Goal: Transaction & Acquisition: Purchase product/service

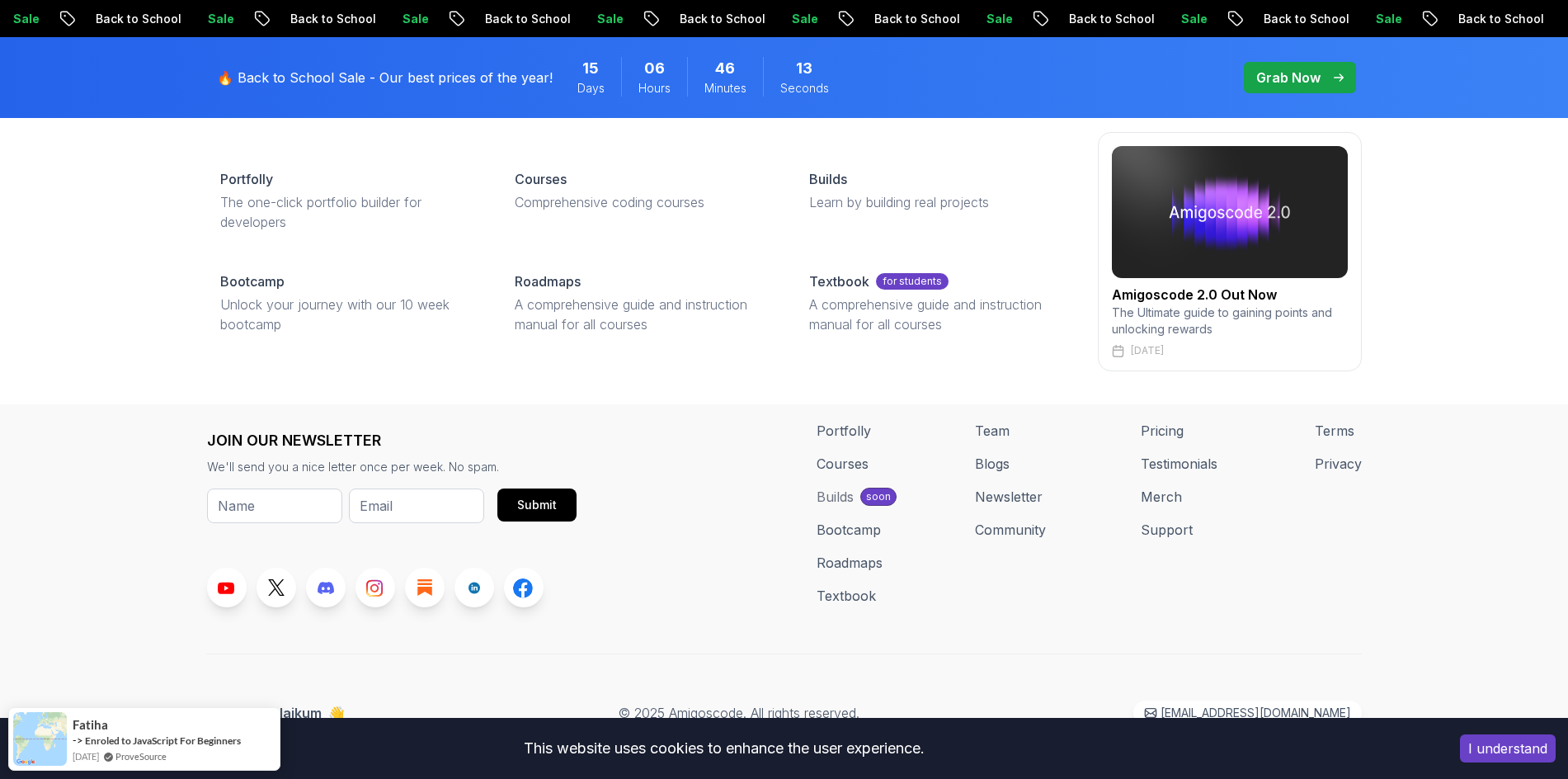
scroll to position [1342, 0]
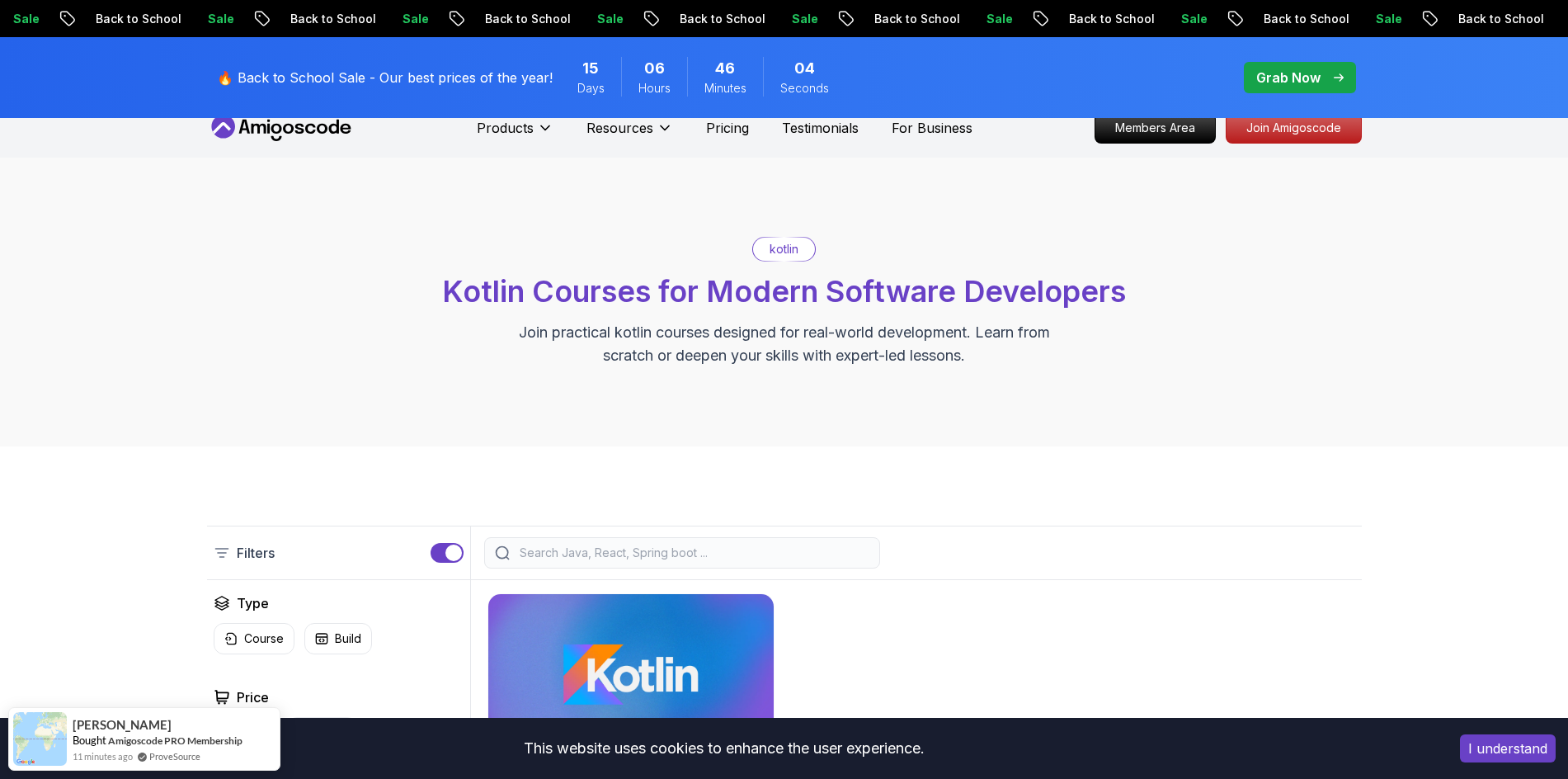
scroll to position [0, 0]
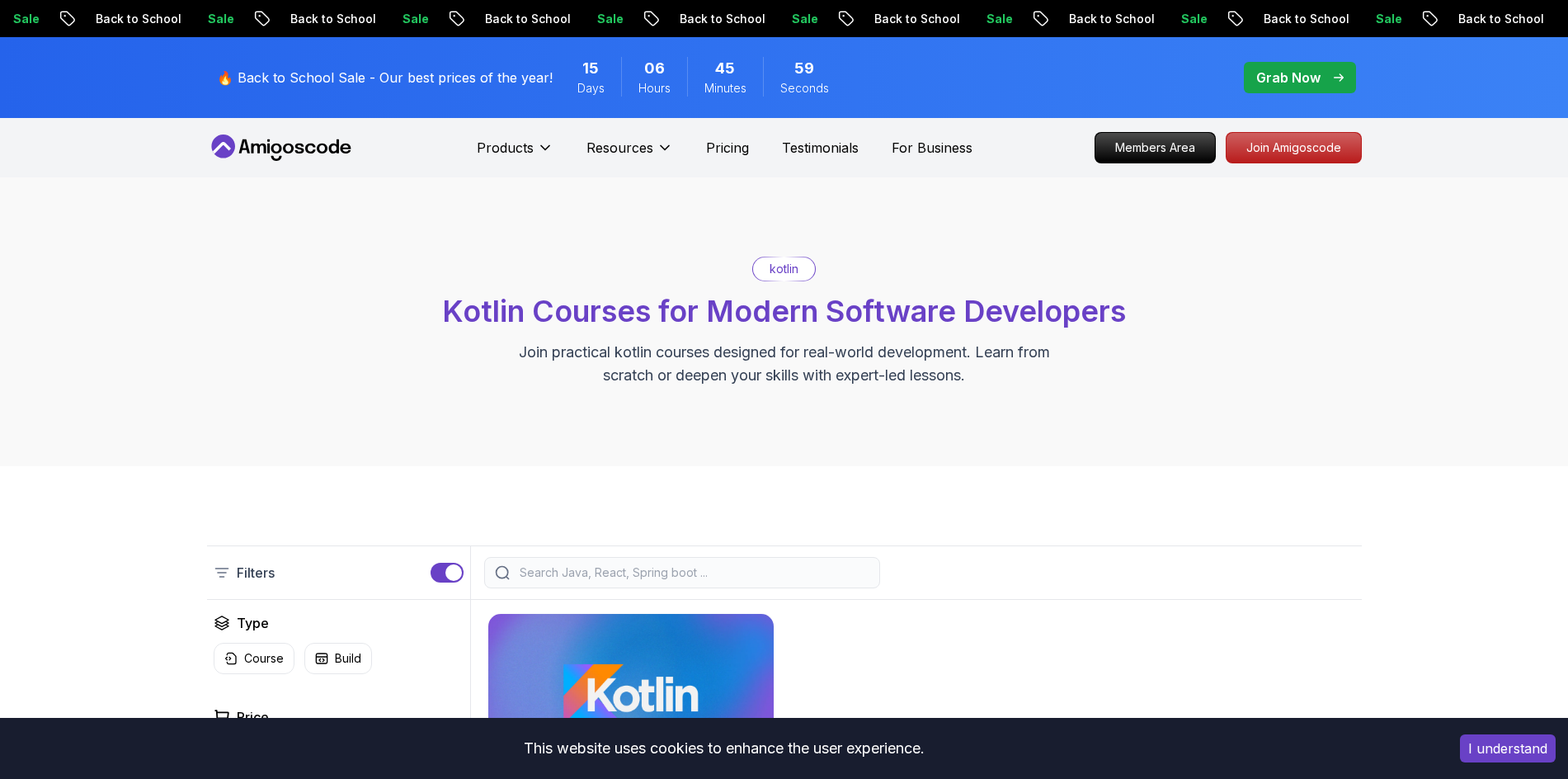
click at [274, 151] on icon at bounding box center [276, 148] width 11 height 10
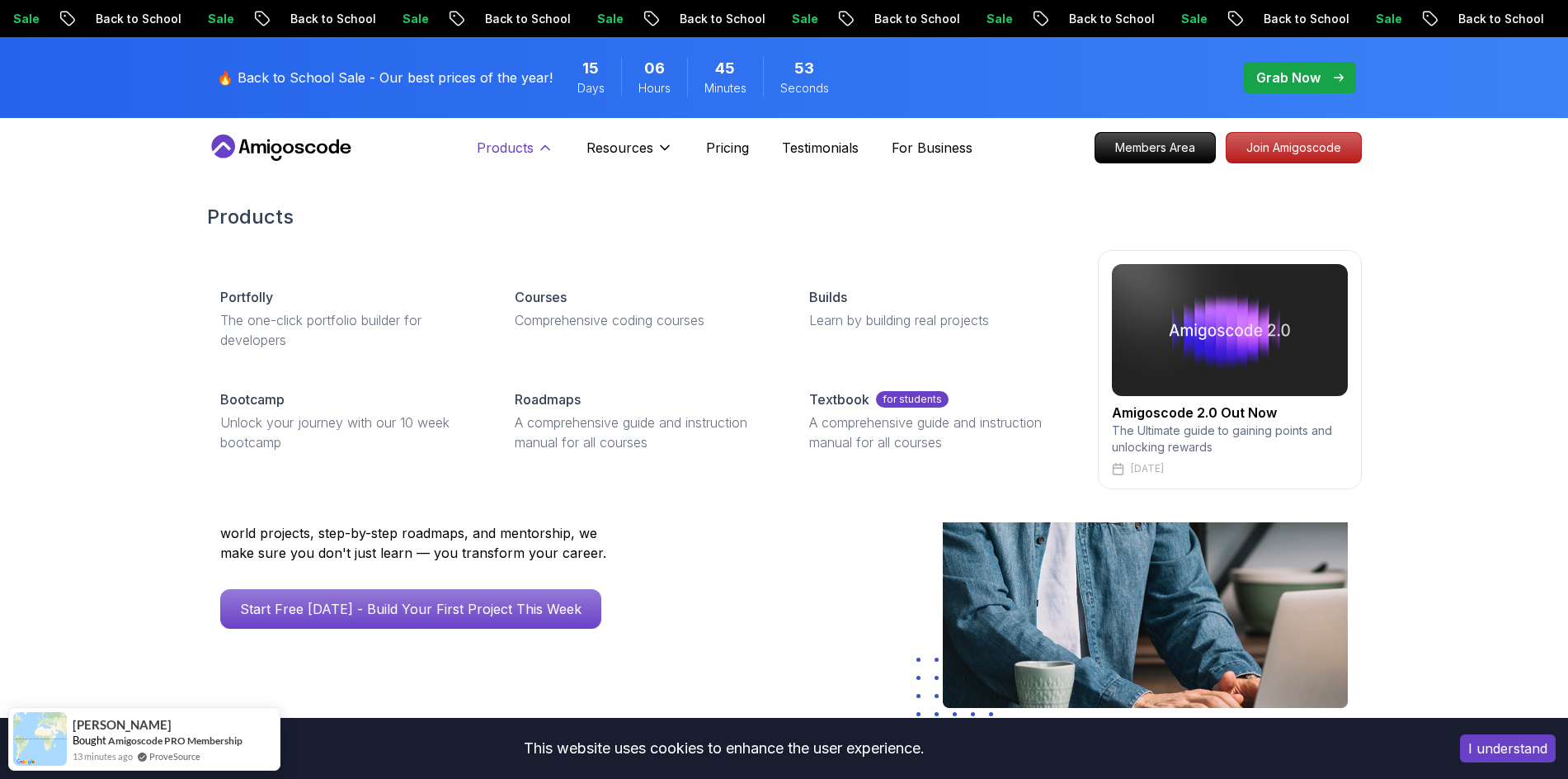
click at [548, 148] on icon at bounding box center [544, 148] width 8 height 4
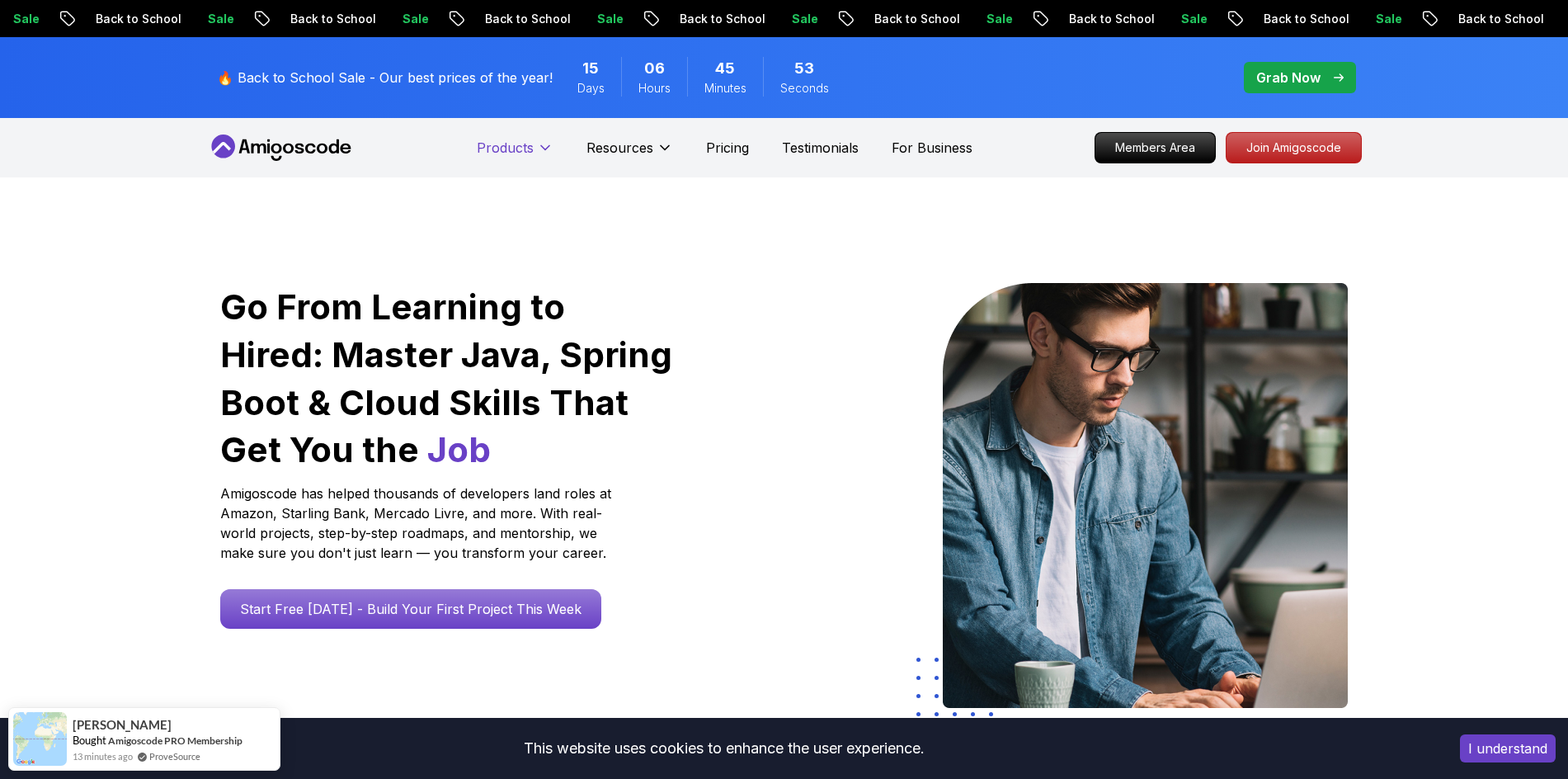
click at [548, 148] on icon at bounding box center [545, 148] width 17 height 17
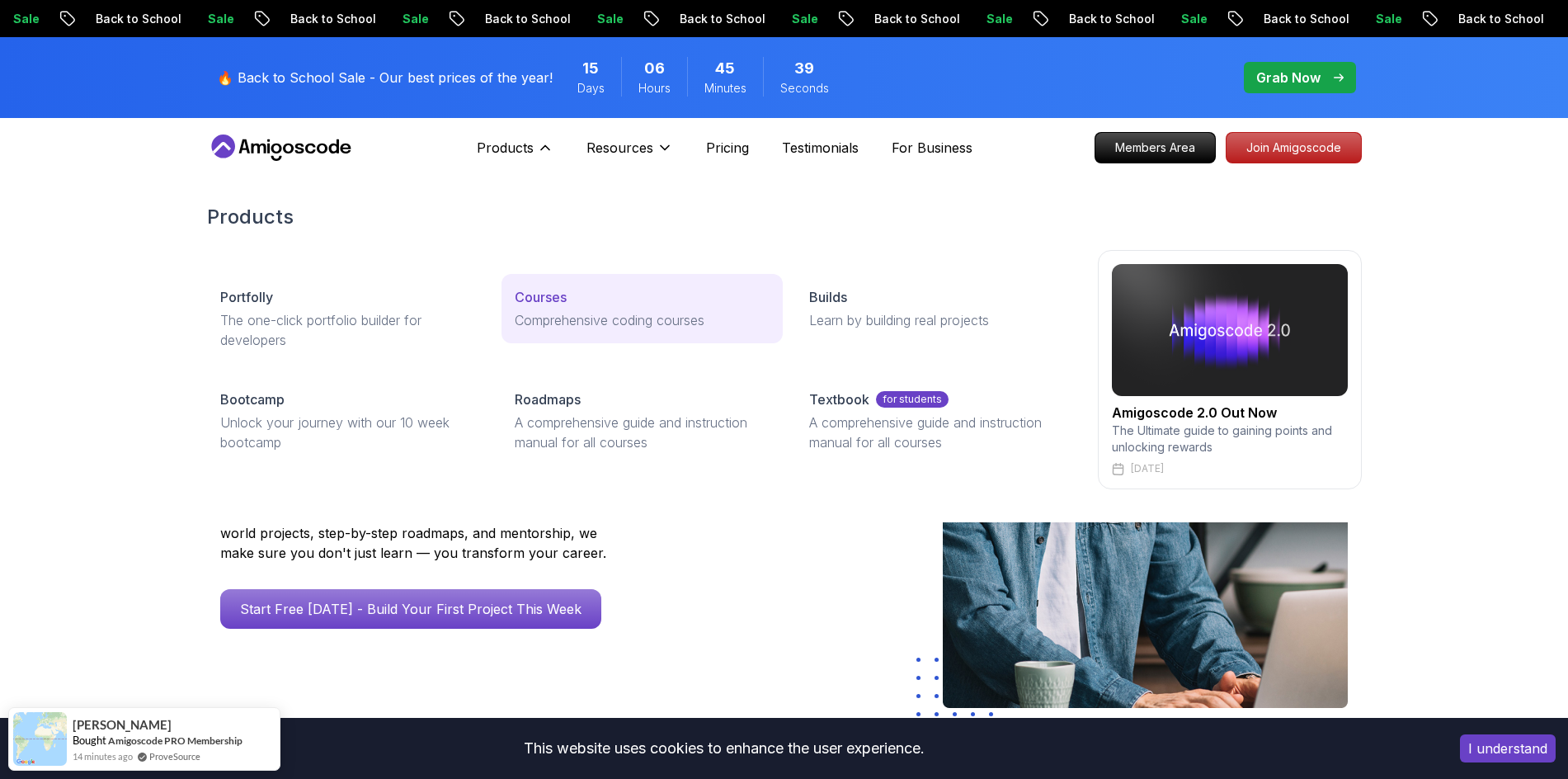
click at [549, 301] on p "Courses" at bounding box center [541, 297] width 52 height 20
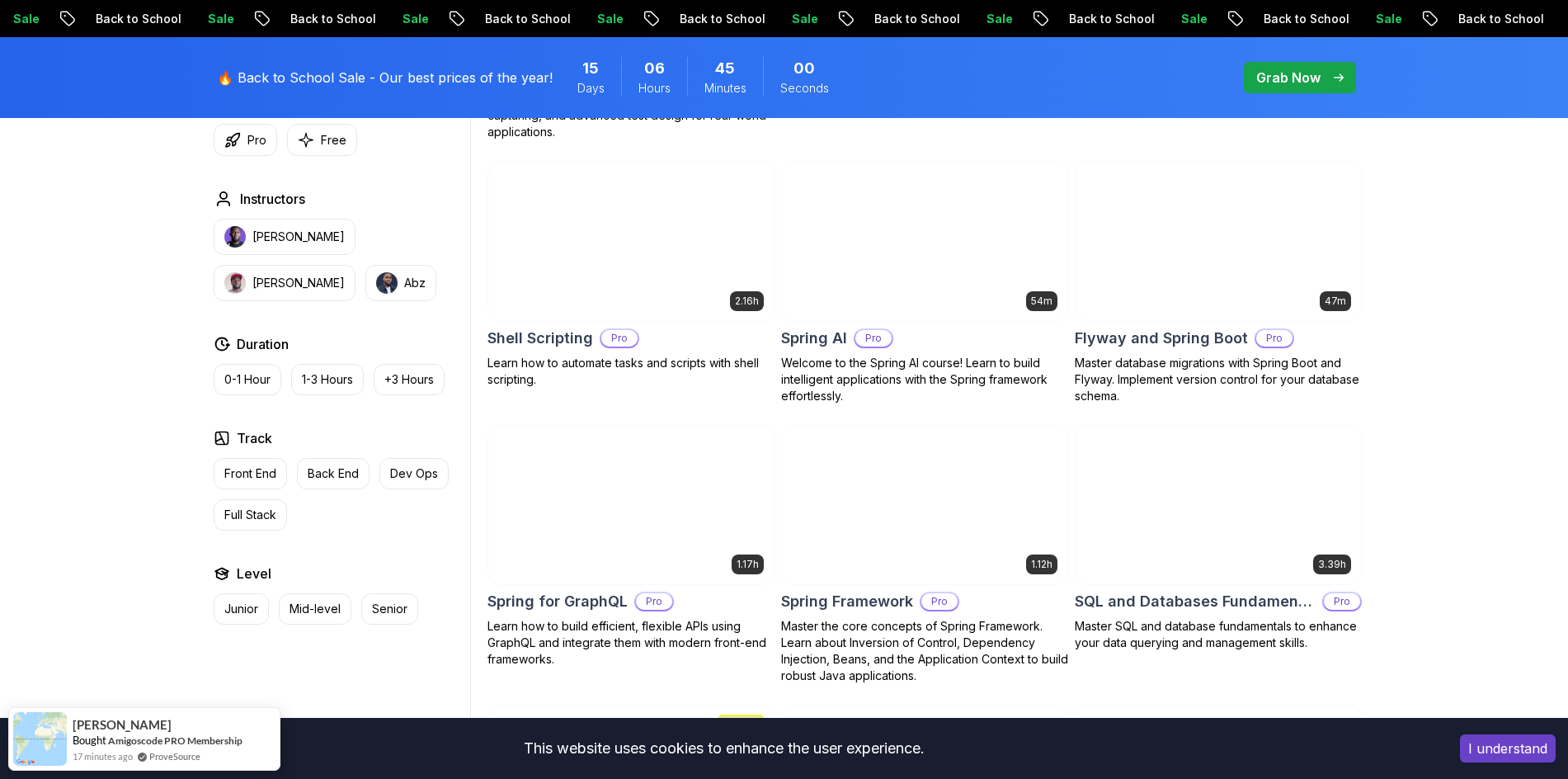
scroll to position [4042, 0]
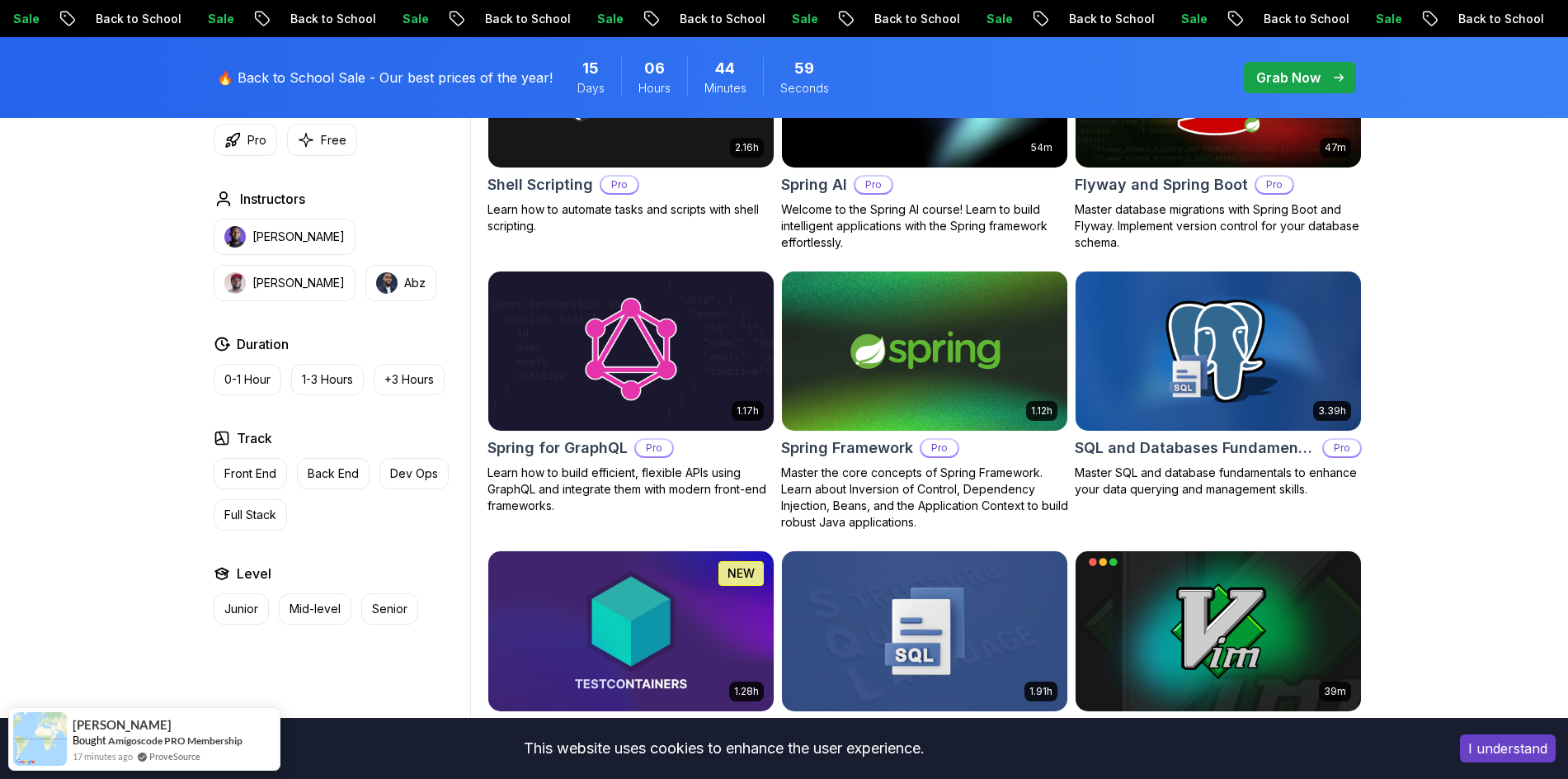
click at [1293, 68] on p "Grab Now" at bounding box center [1288, 78] width 64 height 20
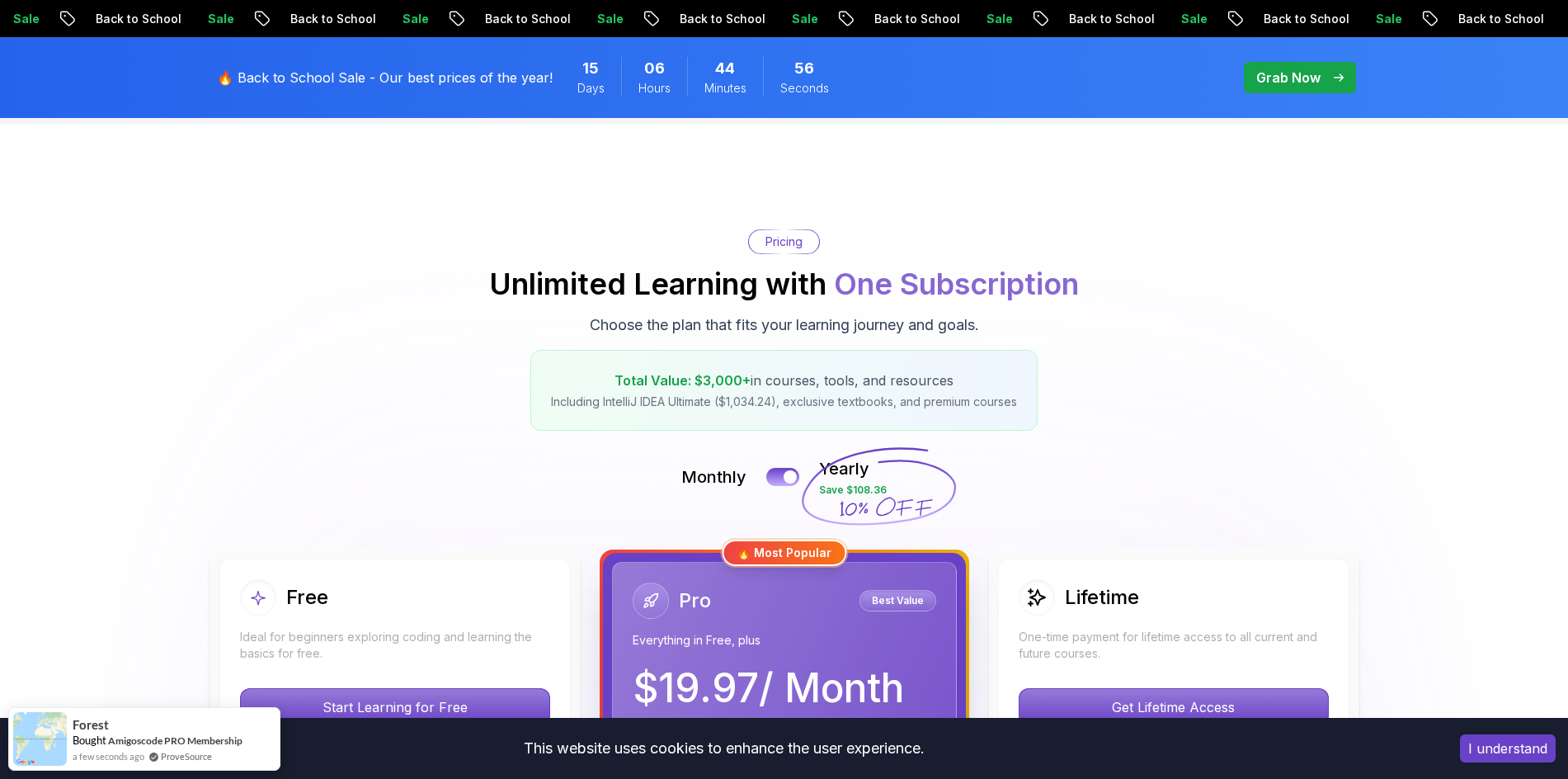
scroll to position [247, 0]
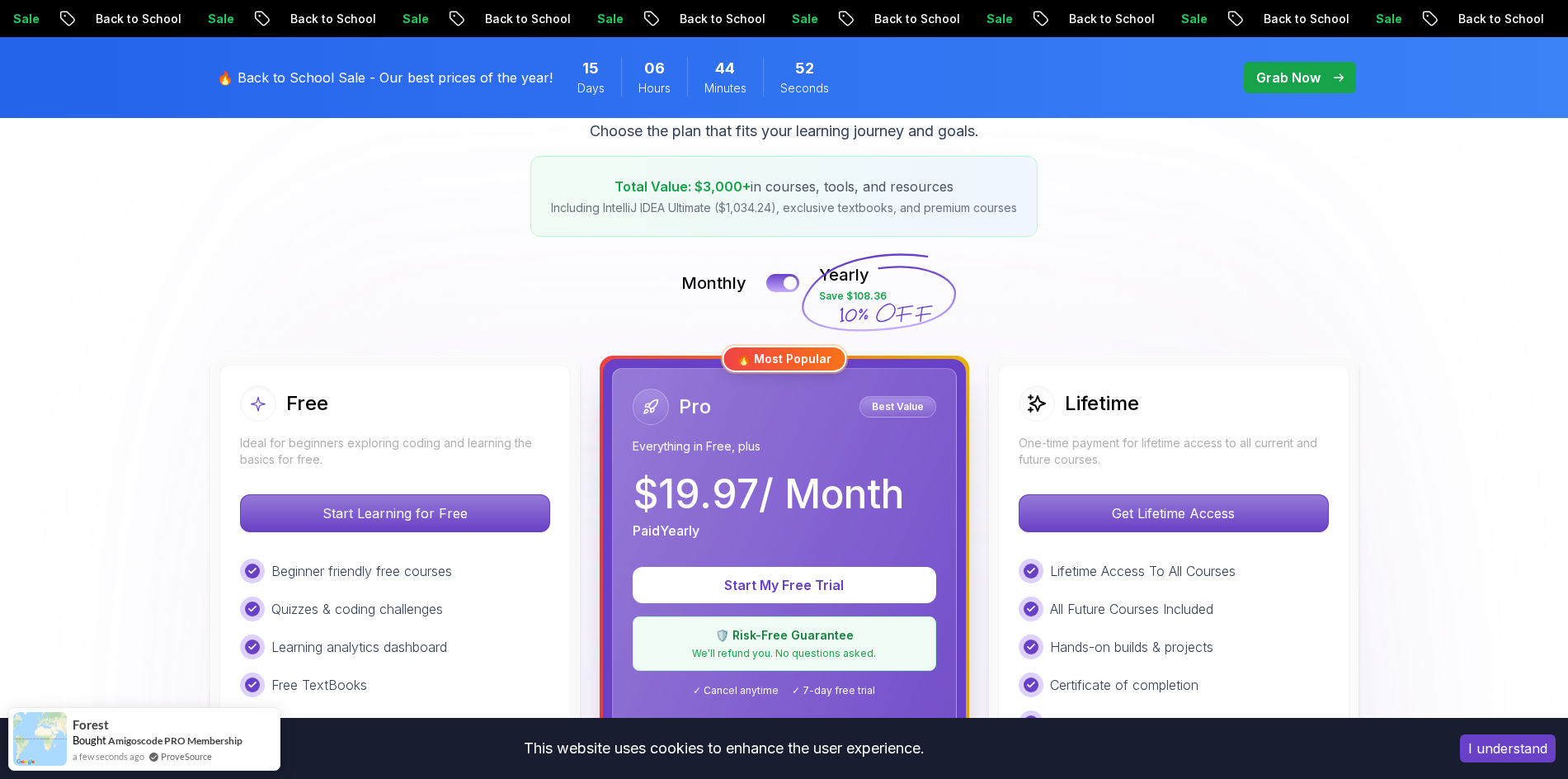
click at [900, 409] on p "Best Value" at bounding box center [898, 407] width 72 height 17
click at [775, 285] on button at bounding box center [783, 282] width 35 height 19
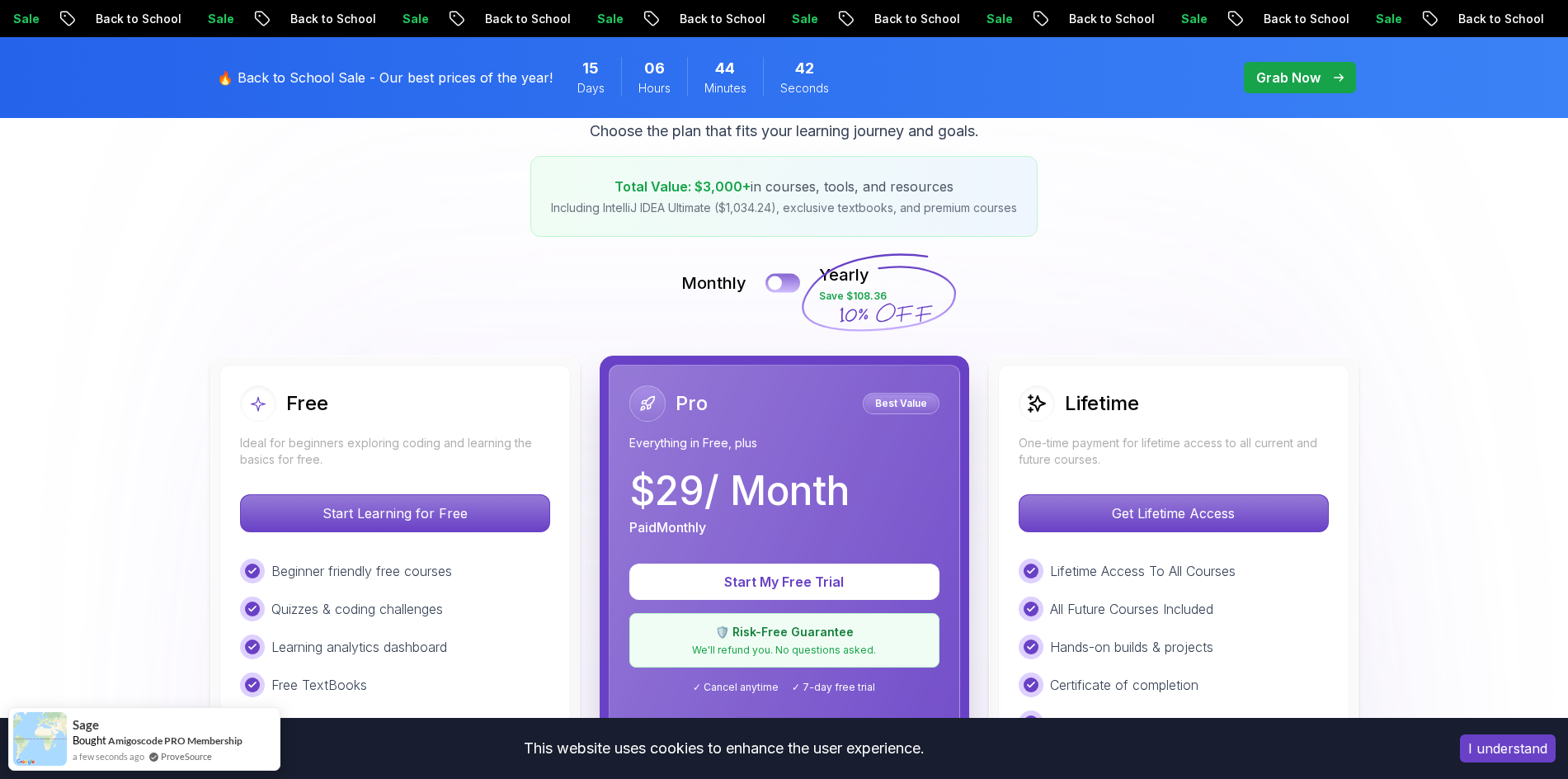
click at [786, 280] on button at bounding box center [783, 282] width 35 height 19
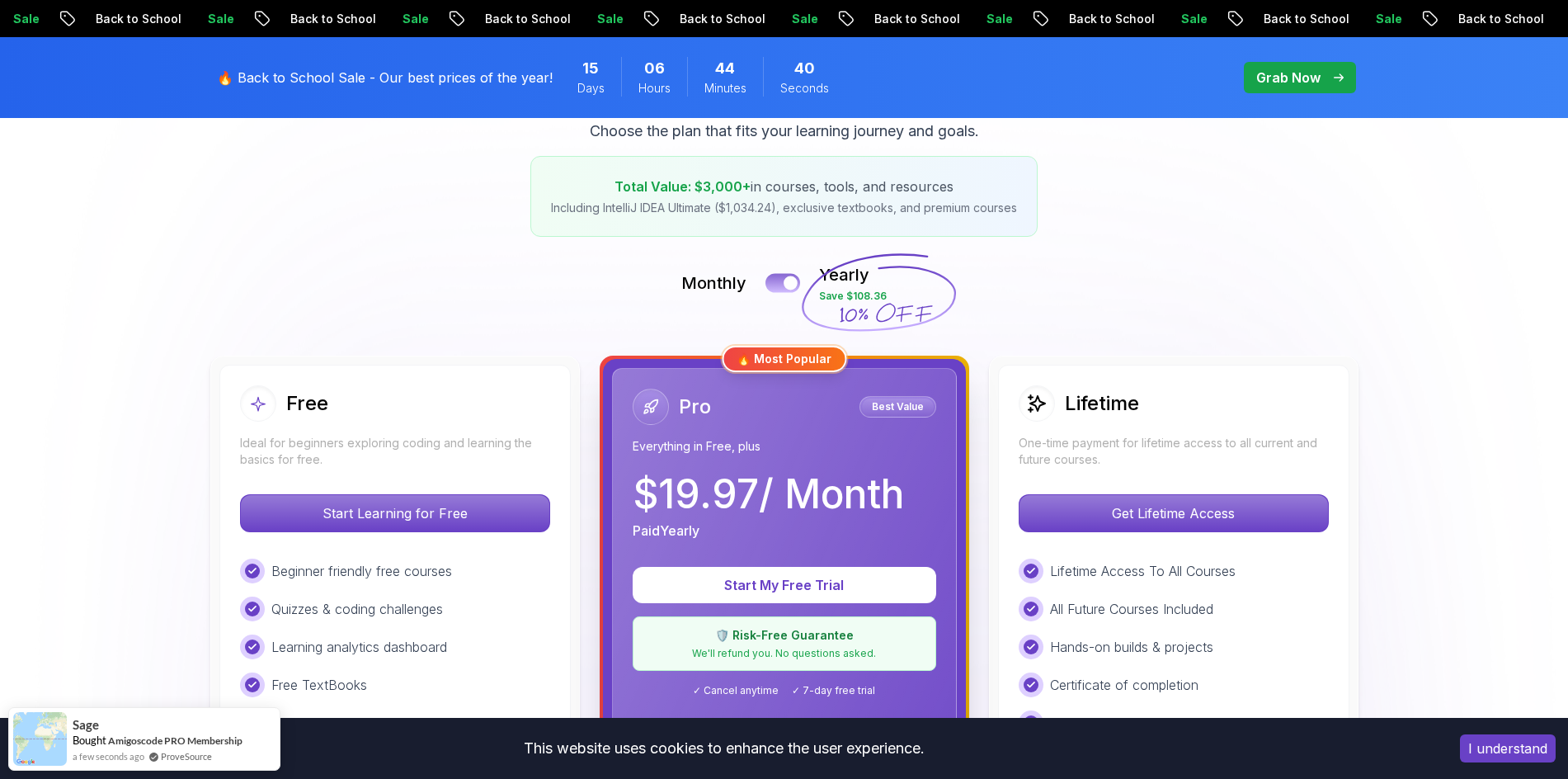
click at [773, 281] on button at bounding box center [783, 282] width 35 height 19
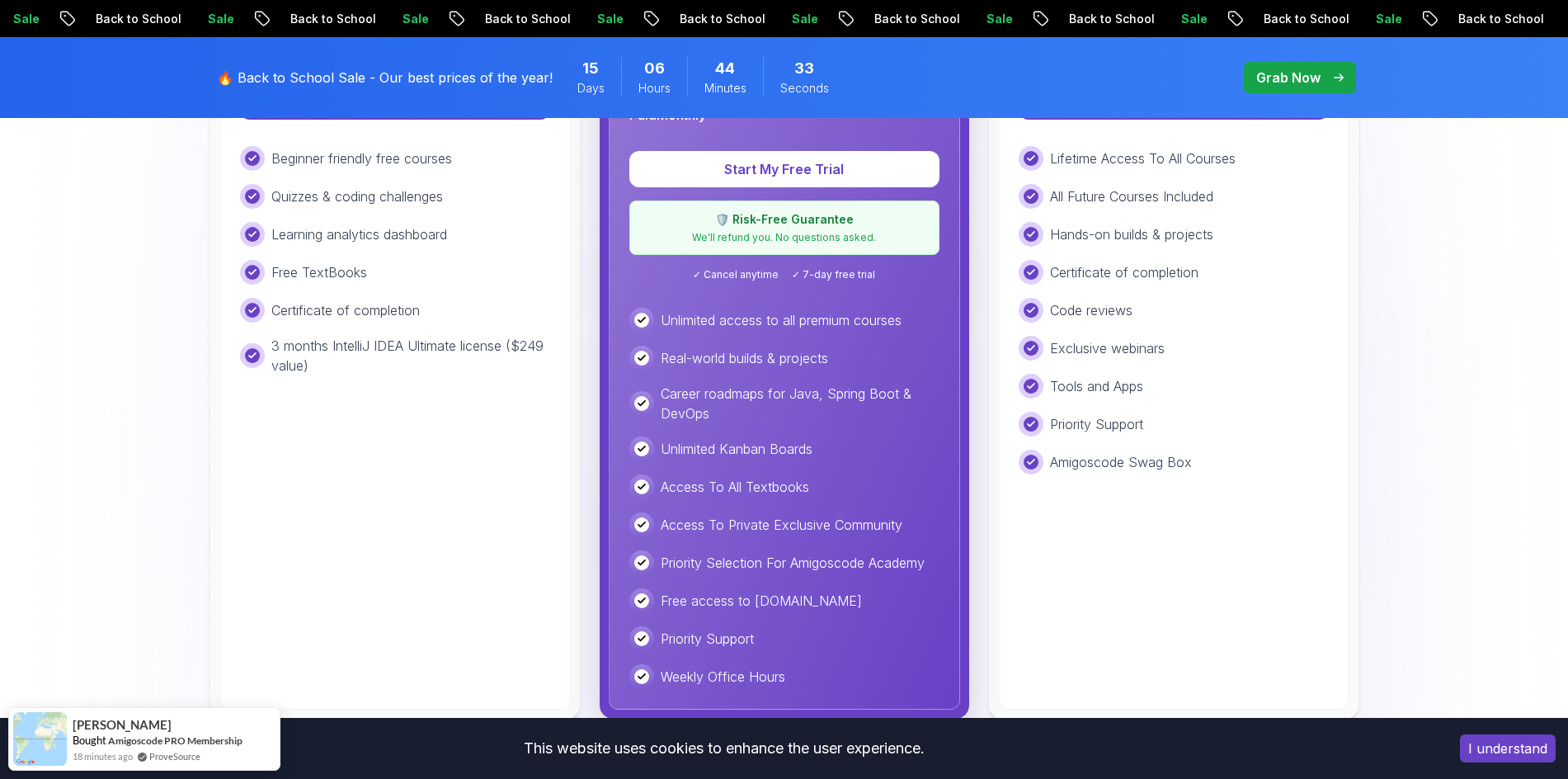
scroll to position [330, 0]
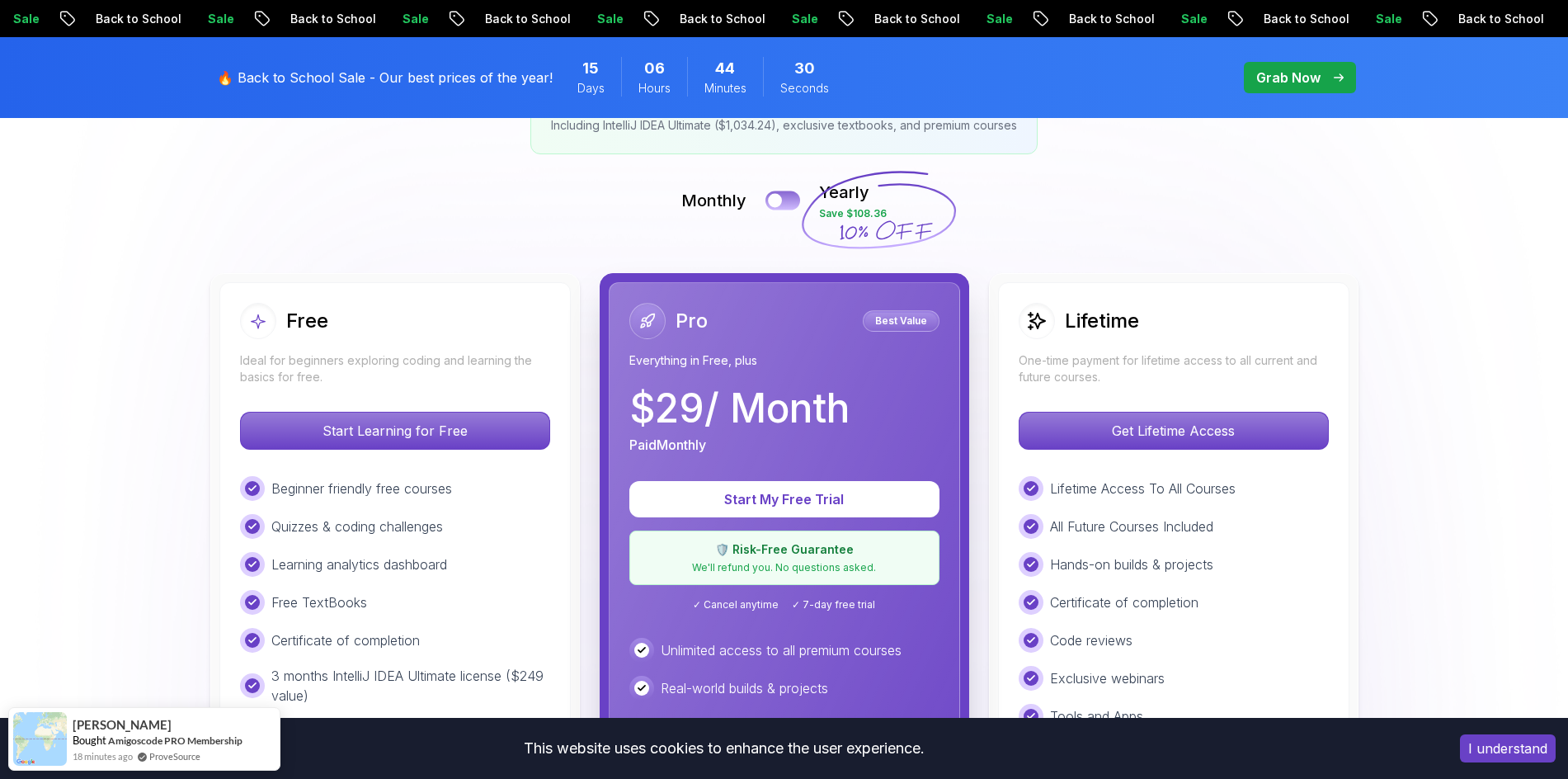
click at [797, 198] on button at bounding box center [783, 200] width 35 height 19
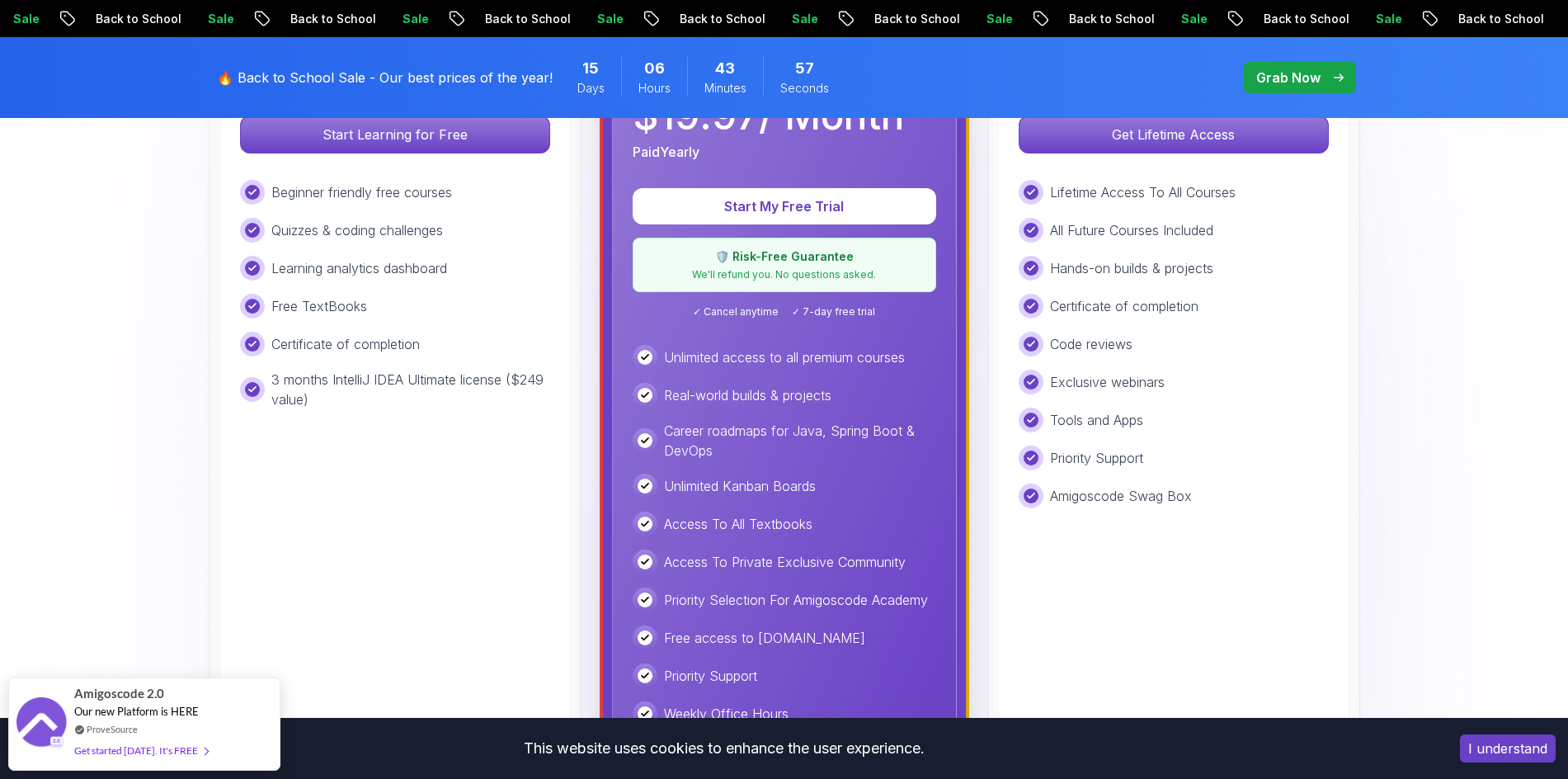
scroll to position [578, 0]
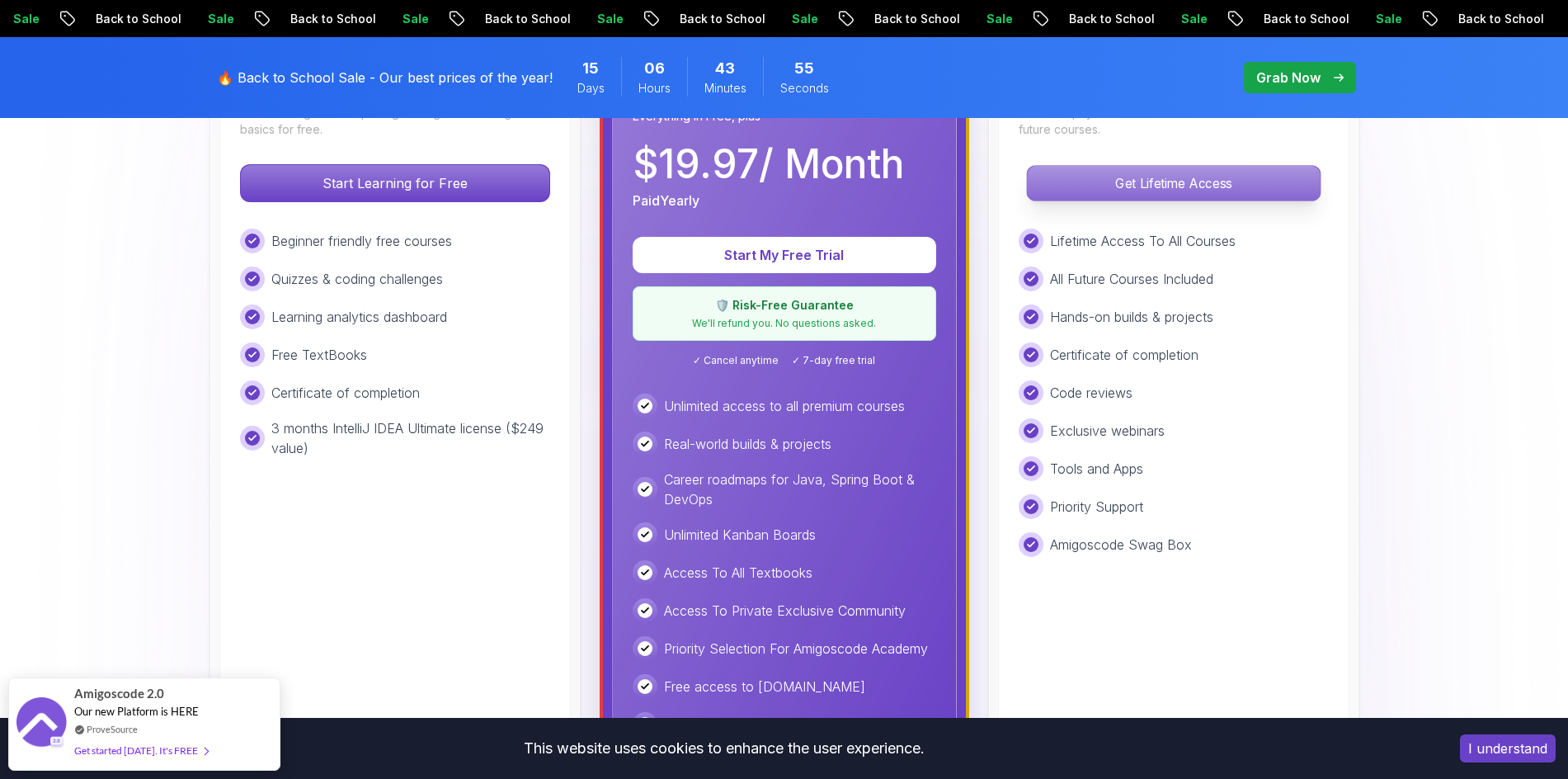
click at [1147, 189] on p "Get Lifetime Access" at bounding box center [1173, 183] width 292 height 35
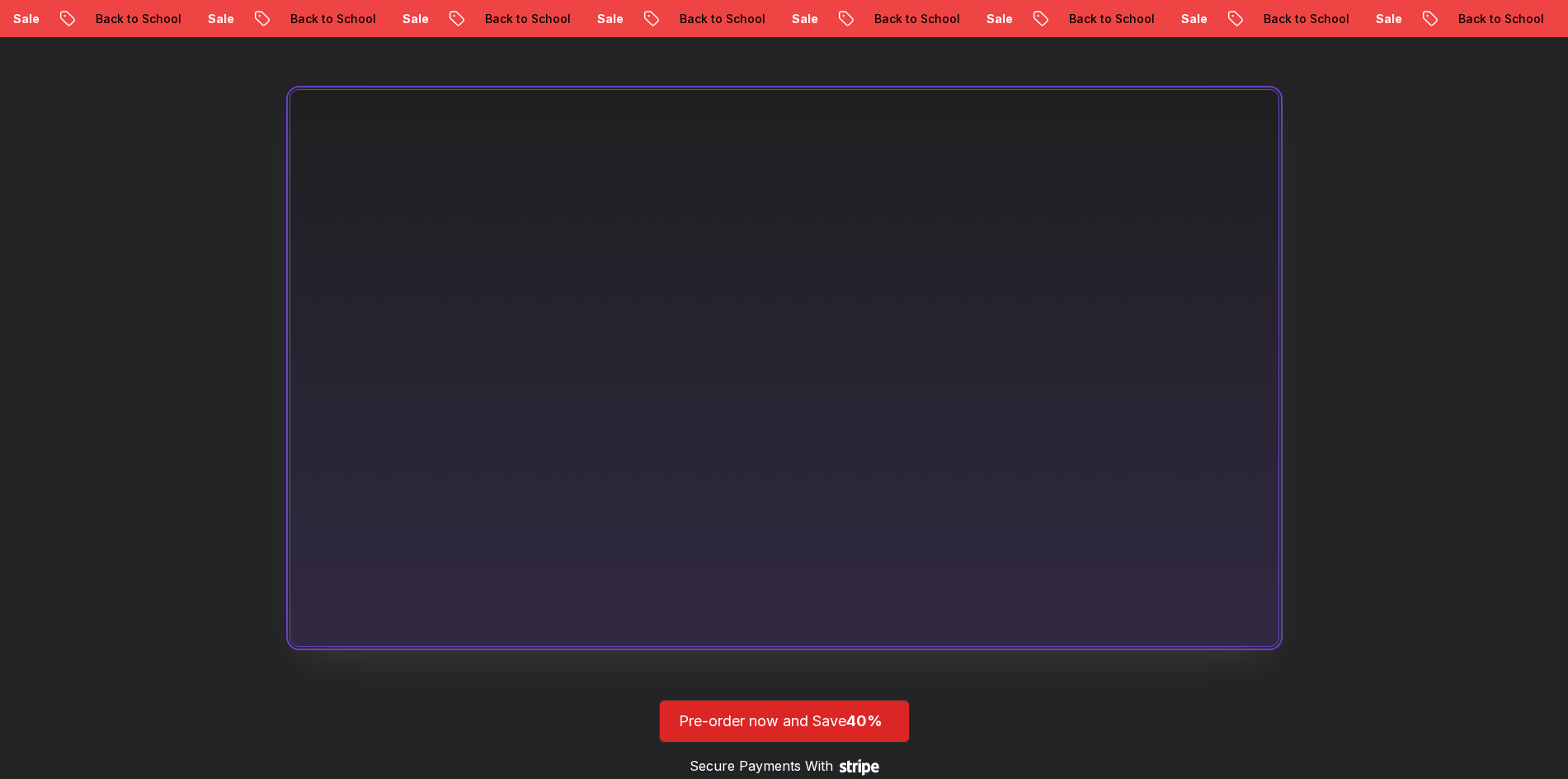
scroll to position [1155, 0]
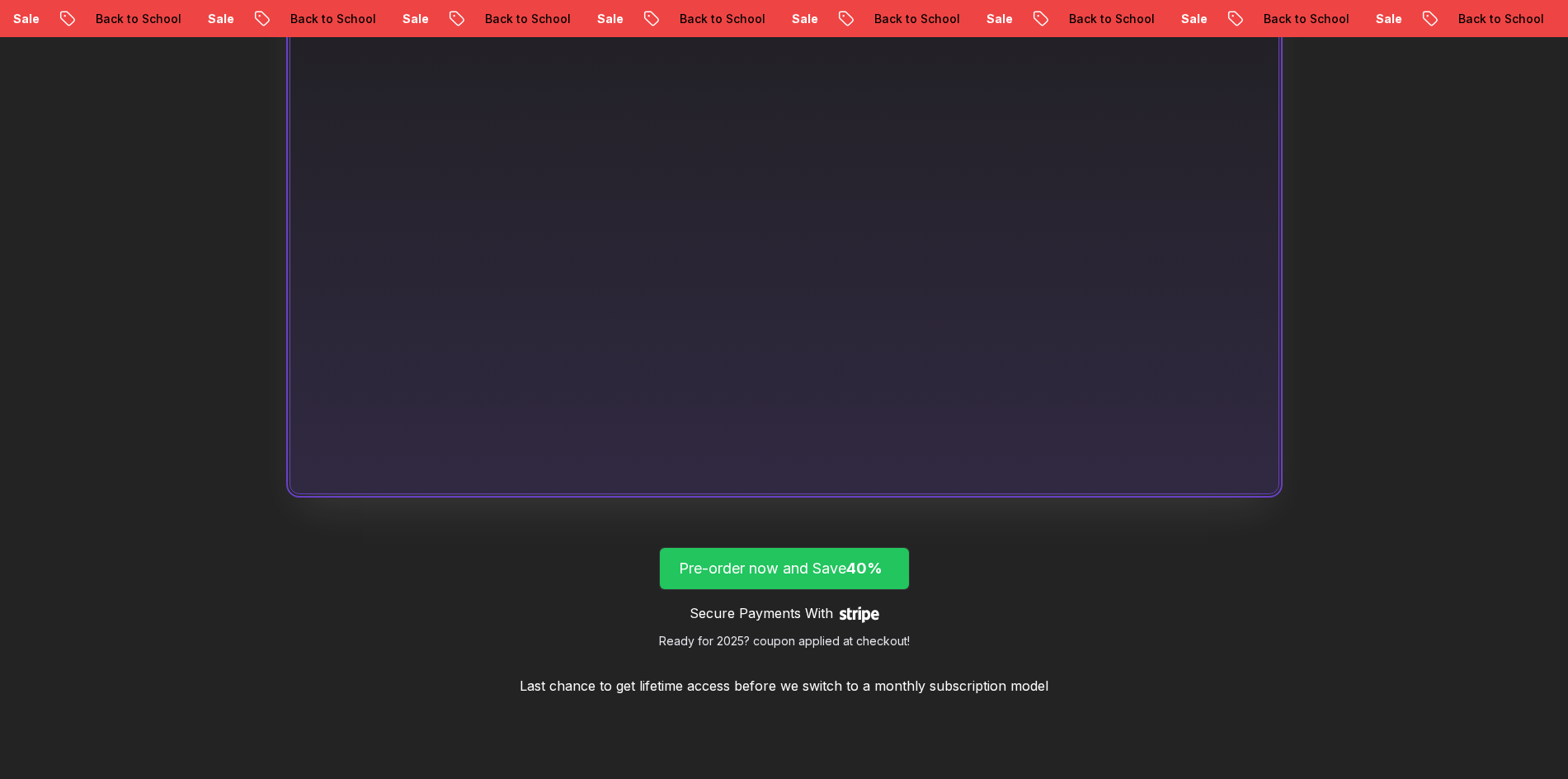
click at [864, 560] on span "40%" at bounding box center [864, 567] width 36 height 17
